Goal: Information Seeking & Learning: Learn about a topic

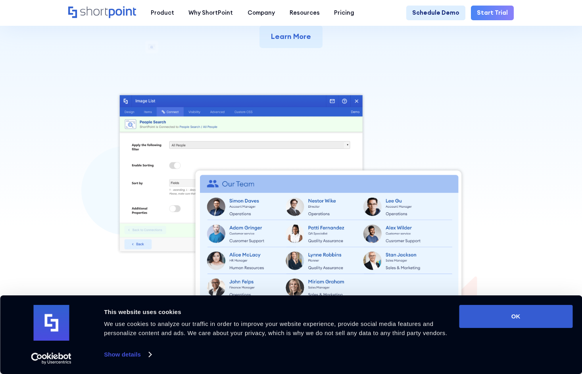
scroll to position [198, 0]
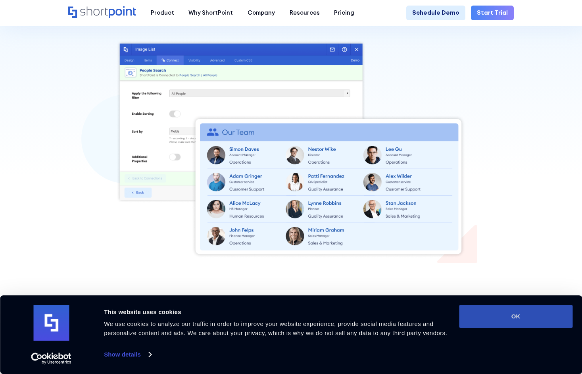
click at [527, 317] on button "OK" at bounding box center [515, 316] width 113 height 23
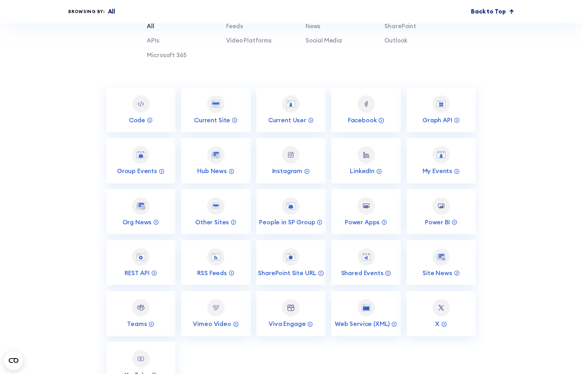
scroll to position [1825, 0]
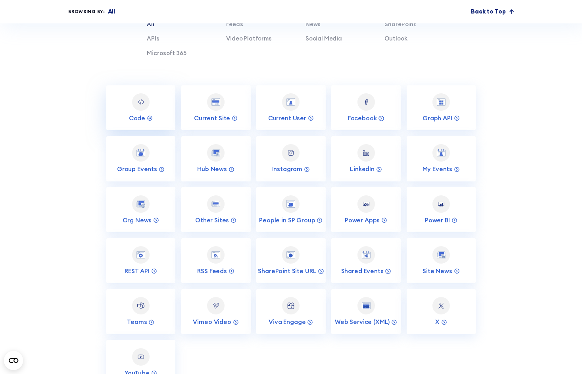
click at [137, 106] on img at bounding box center [140, 102] width 9 height 9
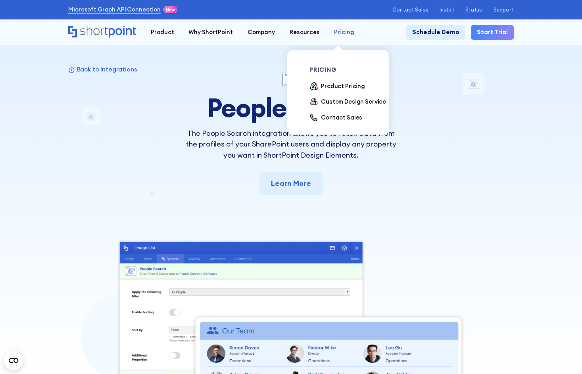
click at [335, 31] on div "Pricing" at bounding box center [344, 32] width 20 height 9
click at [335, 84] on div "Product Pricing" at bounding box center [343, 86] width 44 height 9
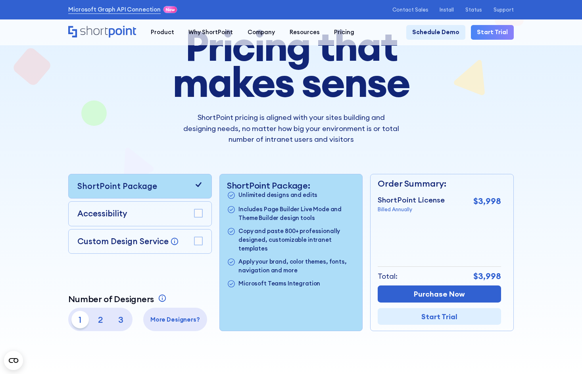
scroll to position [119, 0]
